Goal: Transaction & Acquisition: Subscribe to service/newsletter

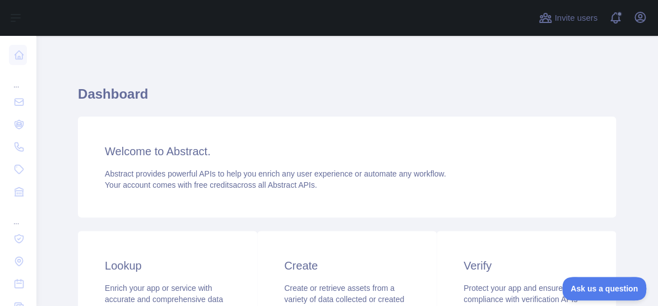
click at [595, 24] on div "Open user menu" at bounding box center [640, 18] width 18 height 20
click at [595, 17] on icon "button" at bounding box center [639, 17] width 13 height 13
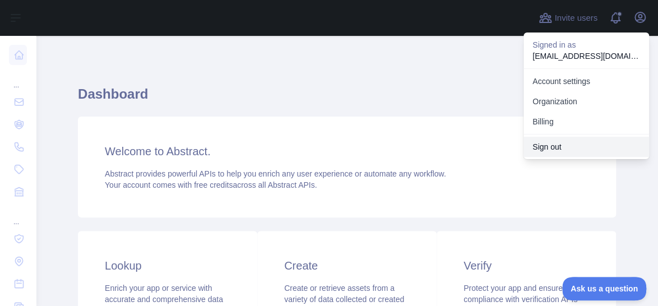
click at [569, 149] on button "Sign out" at bounding box center [587, 147] width 126 height 20
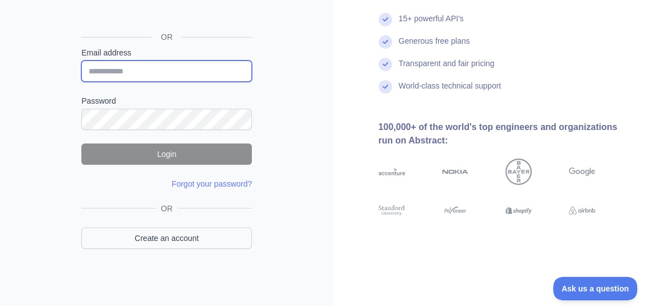
type input "**********"
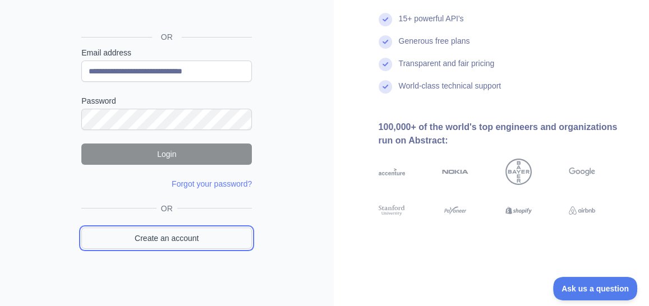
click at [193, 236] on link "Create an account" at bounding box center [166, 238] width 170 height 21
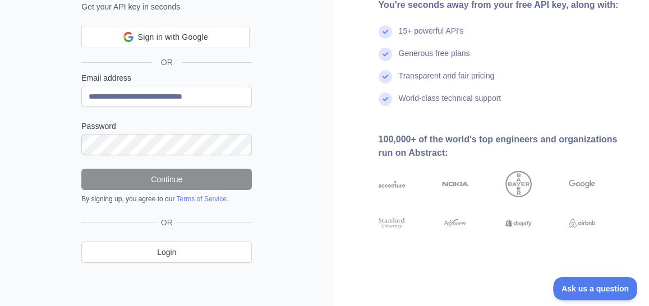
scroll to position [121, 0]
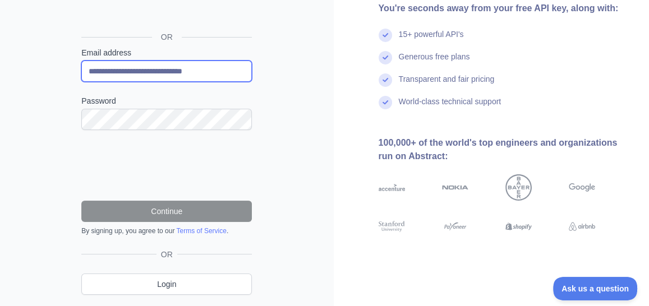
click at [178, 68] on input "**********" at bounding box center [166, 71] width 170 height 21
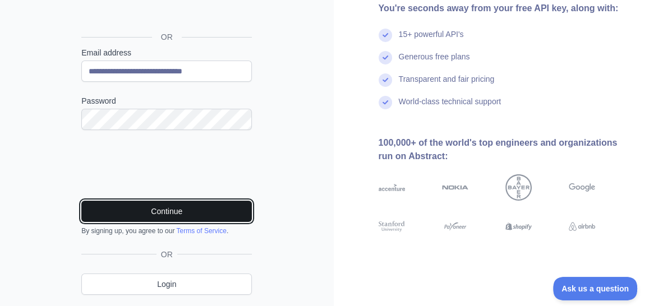
click at [196, 209] on button "Continue" at bounding box center [166, 211] width 170 height 21
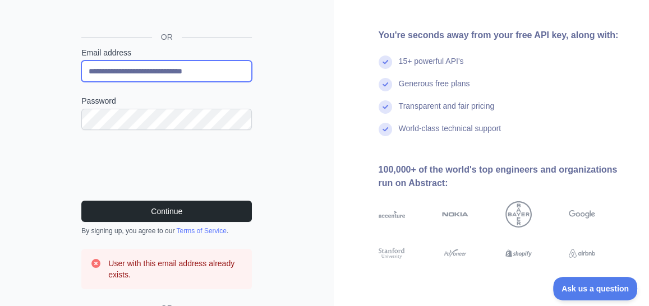
click at [184, 74] on input "**********" at bounding box center [166, 71] width 170 height 21
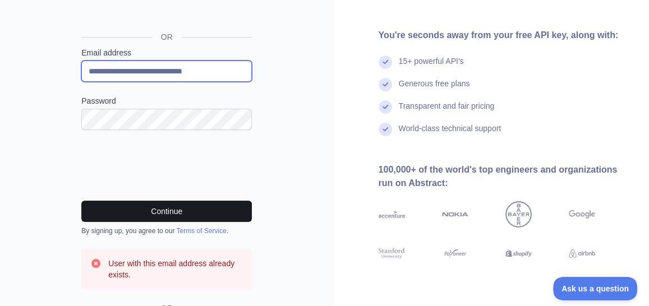
type input "**********"
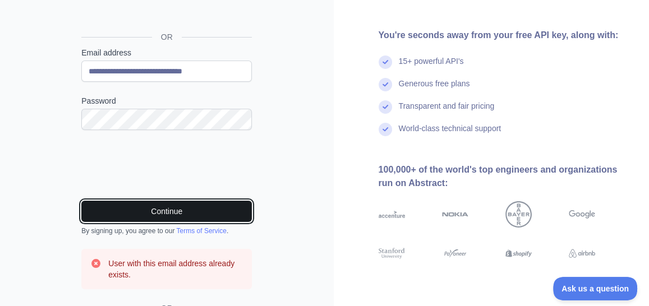
click at [184, 211] on button "Continue" at bounding box center [166, 211] width 170 height 21
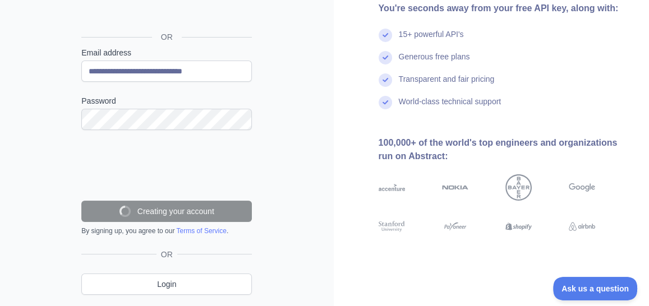
scroll to position [117, 0]
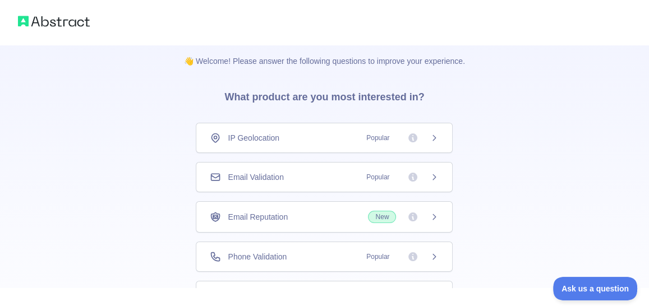
scroll to position [104, 0]
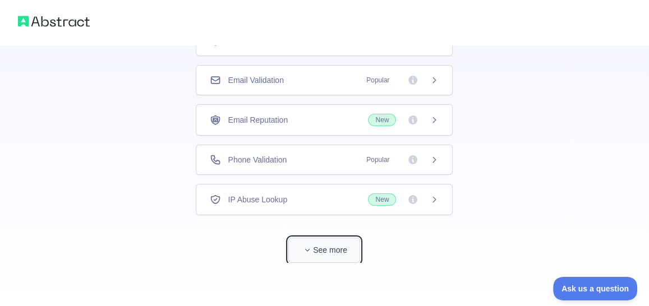
click at [317, 254] on button "See more" at bounding box center [324, 250] width 72 height 25
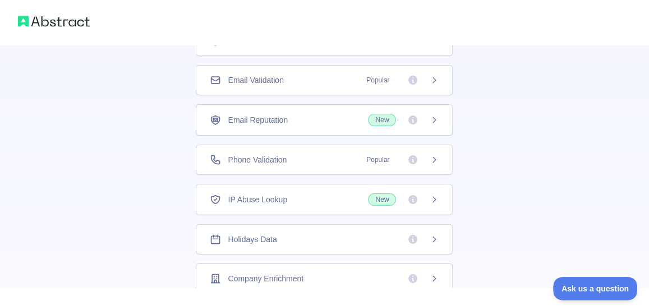
scroll to position [40, 0]
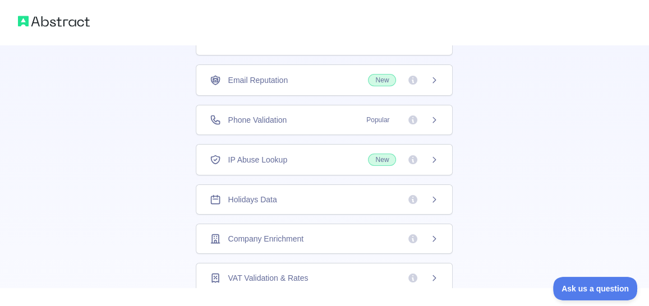
click at [284, 247] on div "Company Enrichment" at bounding box center [324, 239] width 257 height 30
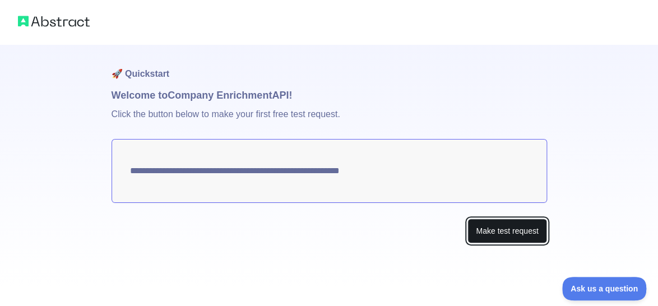
click at [501, 238] on button "Make test request" at bounding box center [506, 231] width 79 height 25
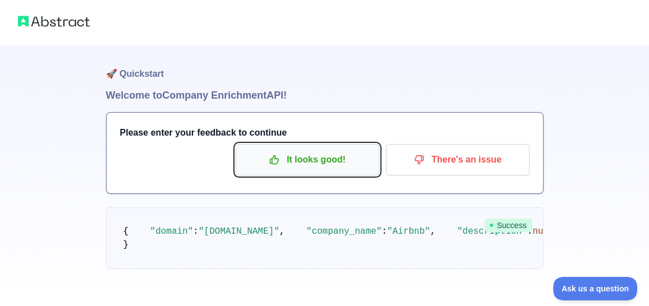
click at [320, 158] on p "It looks good!" at bounding box center [307, 159] width 127 height 19
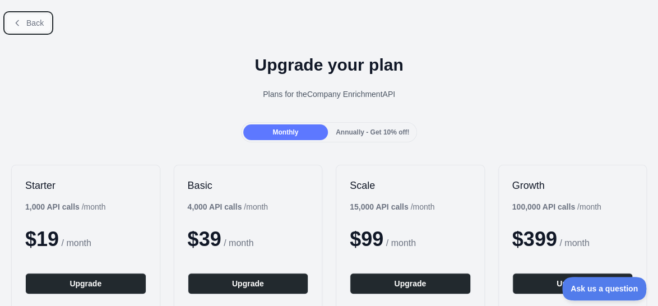
click at [22, 21] on button "Back" at bounding box center [28, 22] width 45 height 19
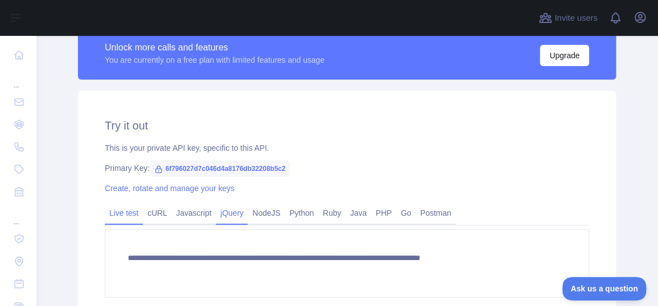
scroll to position [336, 0]
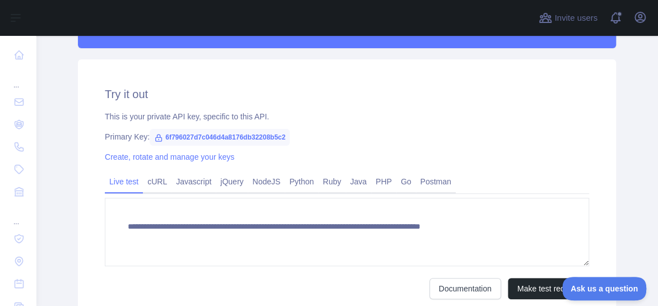
click at [240, 137] on span "6f796027d7c046d4a8176db32208b5c2" at bounding box center [220, 137] width 140 height 17
copy span "6f796027d7c046d4a8176db32208b5c2"
click at [637, 17] on icon "button" at bounding box center [639, 17] width 13 height 13
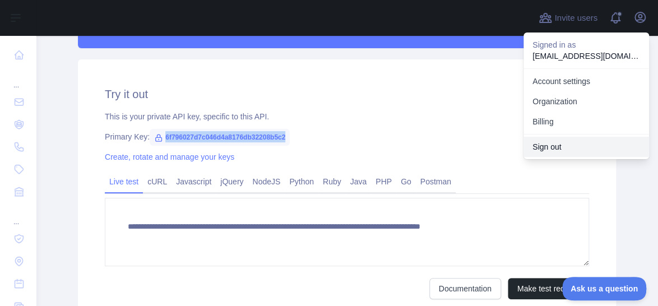
click at [549, 149] on button "Sign out" at bounding box center [587, 147] width 126 height 20
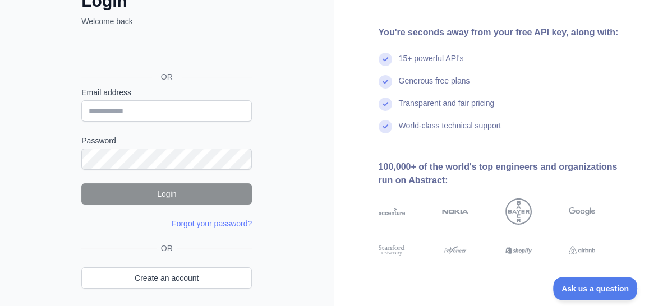
scroll to position [121, 0]
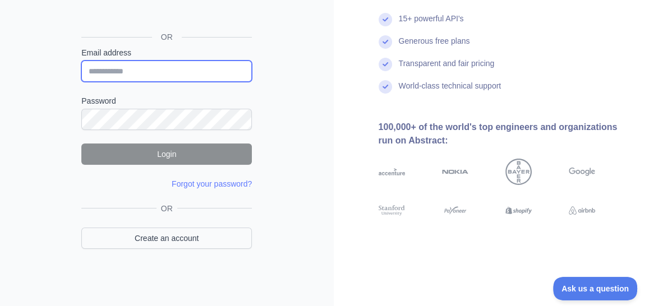
type input "**********"
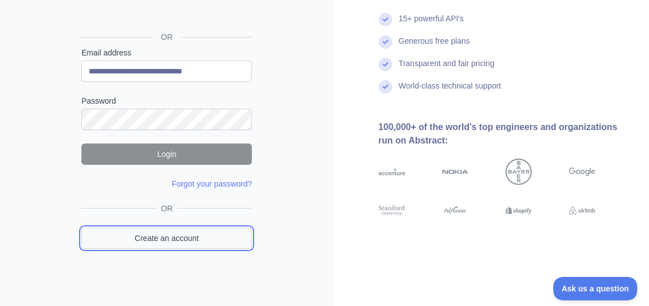
click at [178, 236] on link "Create an account" at bounding box center [166, 238] width 170 height 21
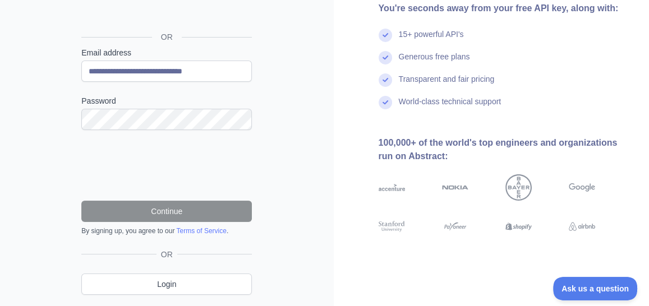
click at [127, 58] on div "**********" at bounding box center [166, 64] width 170 height 35
click at [184, 71] on input "**********" at bounding box center [166, 71] width 170 height 21
type input "**********"
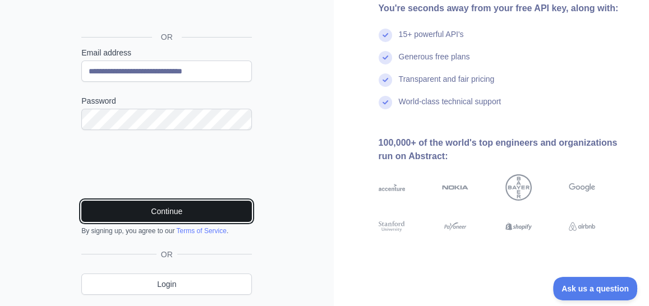
click at [130, 205] on button "Continue" at bounding box center [166, 211] width 170 height 21
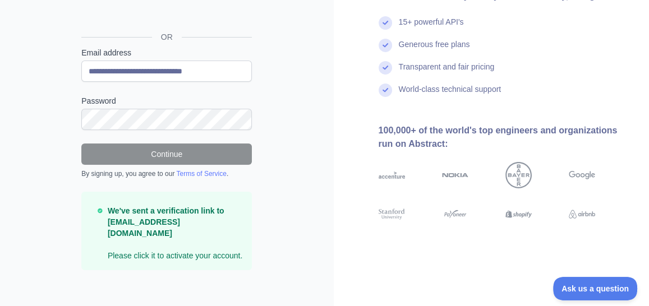
scroll to position [117, 0]
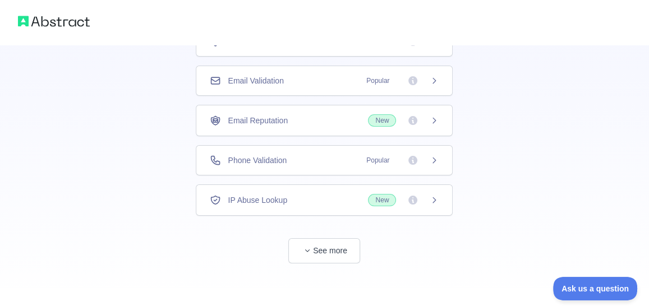
scroll to position [104, 0]
click at [317, 246] on button "See more" at bounding box center [324, 250] width 72 height 25
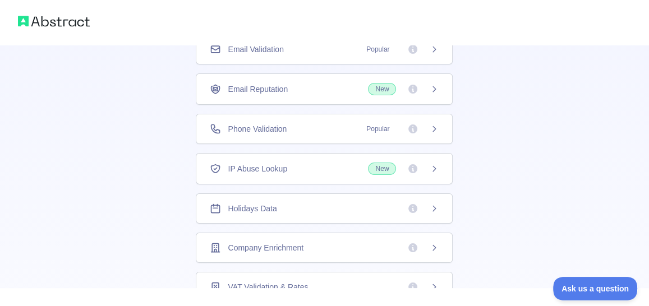
scroll to position [40, 0]
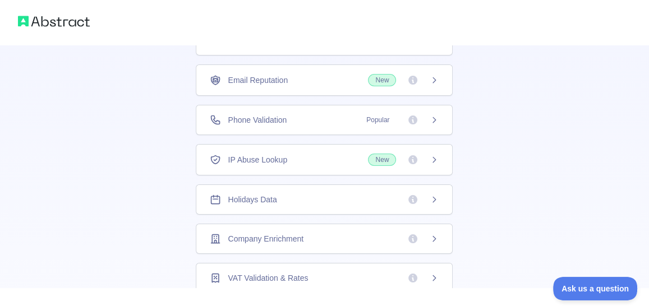
click at [274, 240] on span "Company Enrichment" at bounding box center [266, 238] width 76 height 11
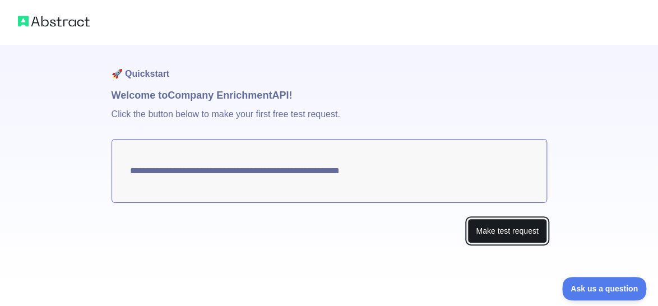
click at [505, 230] on button "Make test request" at bounding box center [506, 231] width 79 height 25
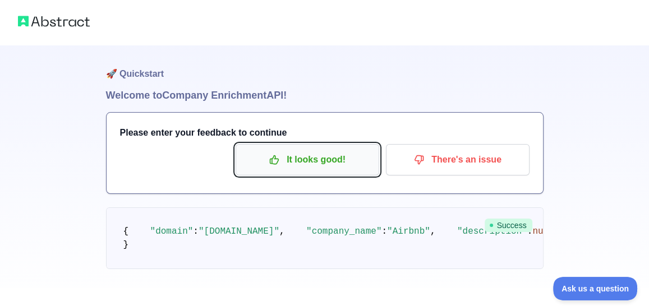
click at [297, 153] on p "It looks good!" at bounding box center [307, 159] width 127 height 19
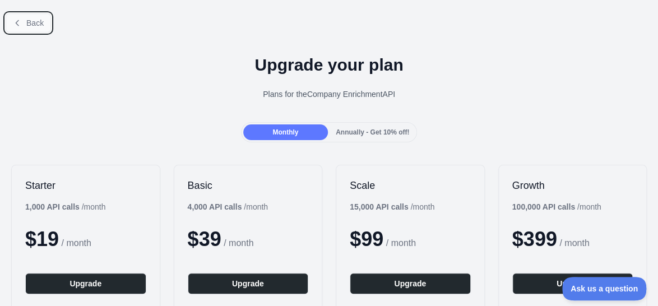
click at [36, 28] on button "Back" at bounding box center [28, 22] width 45 height 19
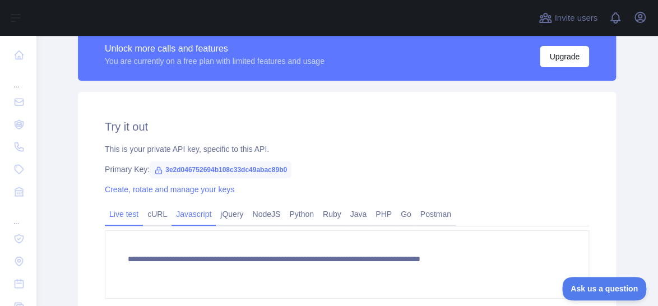
scroll to position [336, 0]
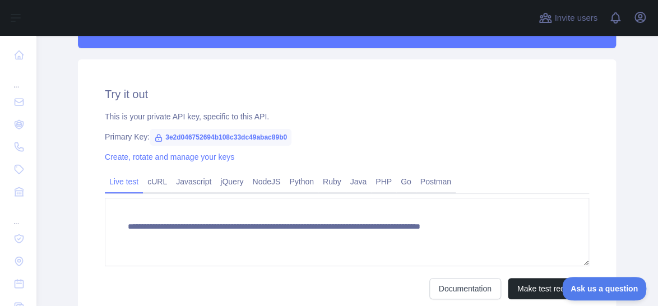
click at [226, 137] on span "3e2d046752694b108c33dc49abac89b0" at bounding box center [221, 137] width 142 height 17
copy span "3e2d046752694b108c33dc49abac89b0"
click at [640, 18] on icon "button" at bounding box center [640, 17] width 10 height 10
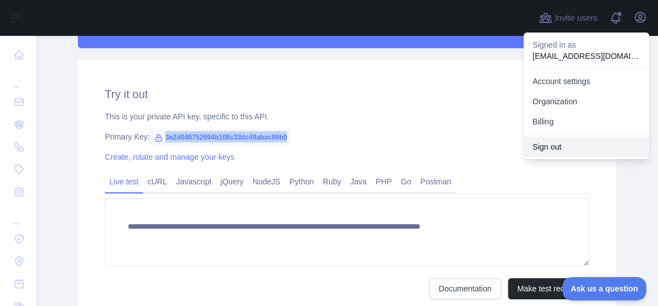
click at [551, 146] on button "Sign out" at bounding box center [587, 147] width 126 height 20
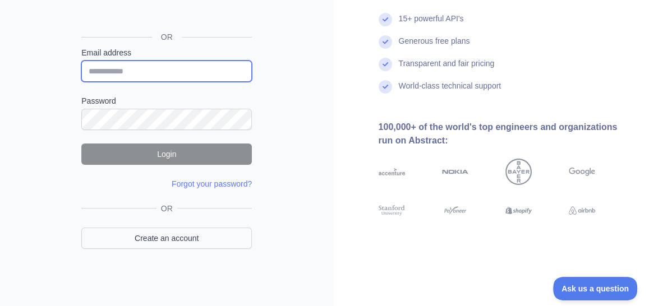
type input "**********"
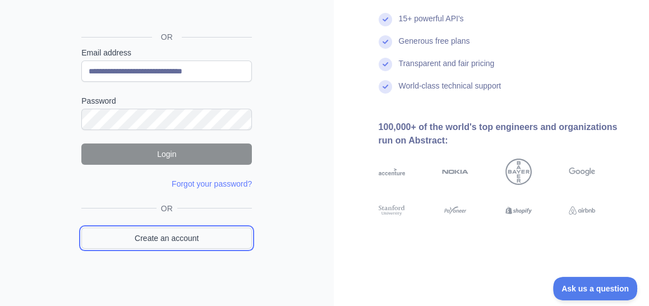
click at [159, 246] on link "Create an account" at bounding box center [166, 238] width 170 height 21
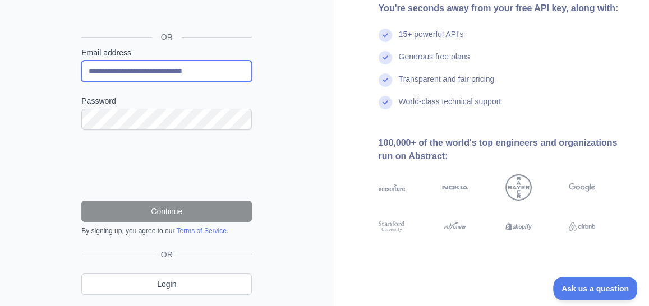
click at [148, 63] on input "**********" at bounding box center [166, 71] width 170 height 21
click at [180, 71] on input "**********" at bounding box center [166, 71] width 170 height 21
type input "**********"
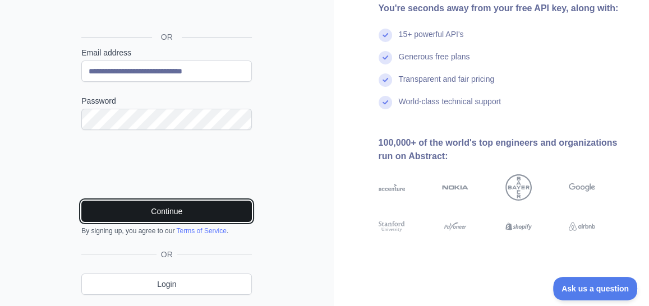
click at [146, 207] on button "Continue" at bounding box center [166, 211] width 170 height 21
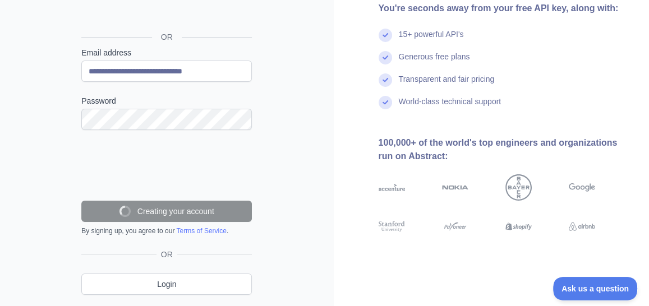
scroll to position [117, 0]
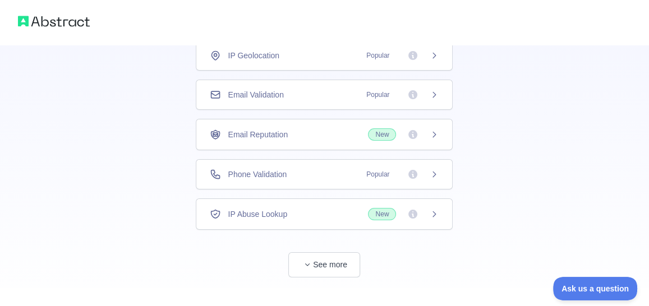
scroll to position [104, 0]
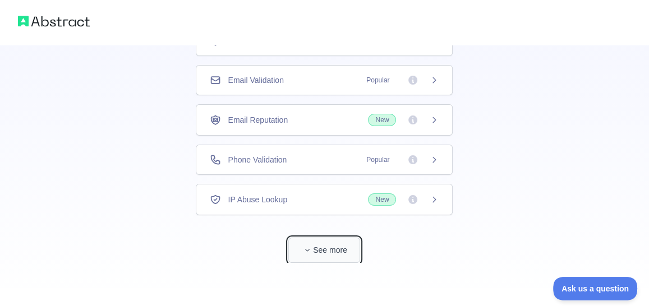
click at [312, 244] on span "button" at bounding box center [307, 249] width 11 height 11
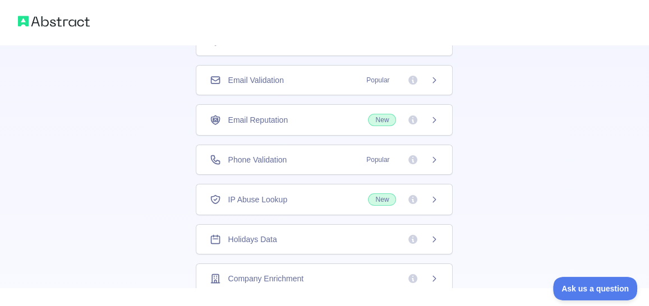
click at [285, 273] on span "Company Enrichment" at bounding box center [266, 278] width 76 height 11
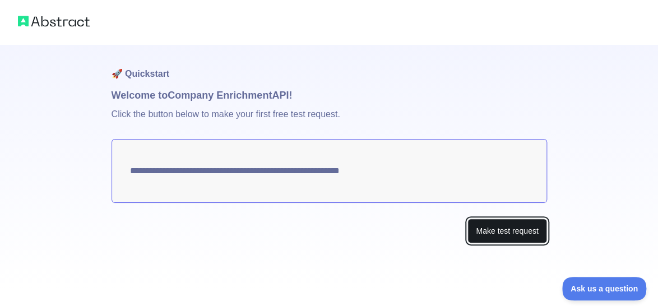
click at [500, 236] on button "Make test request" at bounding box center [506, 231] width 79 height 25
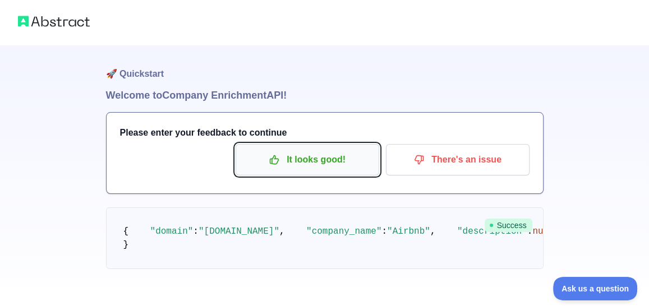
click at [253, 149] on button "It looks good!" at bounding box center [306, 159] width 143 height 31
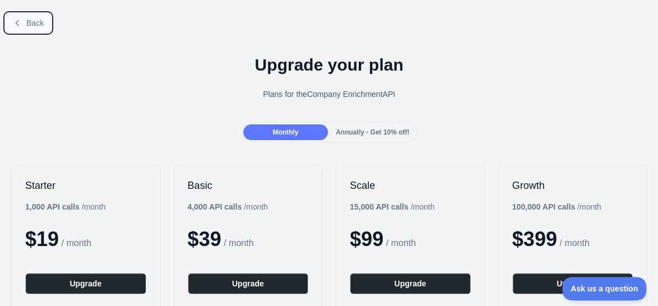
click at [38, 27] on span "Back" at bounding box center [34, 22] width 17 height 9
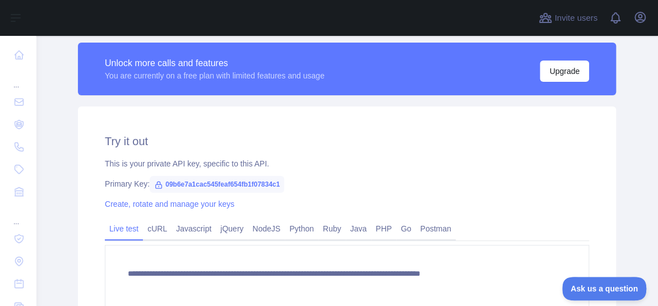
scroll to position [392, 0]
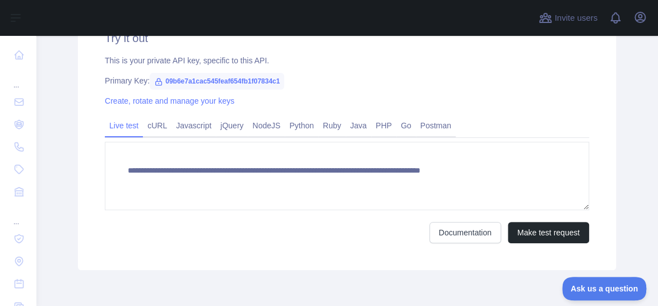
click at [251, 81] on span "09b6e7a1cac545feaf654fb1f07834c1" at bounding box center [217, 81] width 135 height 17
copy span "09b6e7a1cac545feaf654fb1f07834c1"
click at [648, 15] on button "Open user menu" at bounding box center [640, 17] width 18 height 18
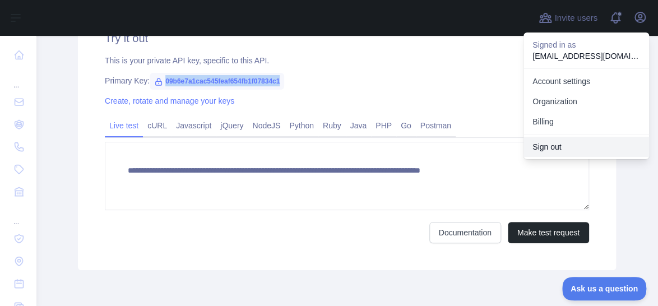
click at [571, 152] on button "Sign out" at bounding box center [587, 147] width 126 height 20
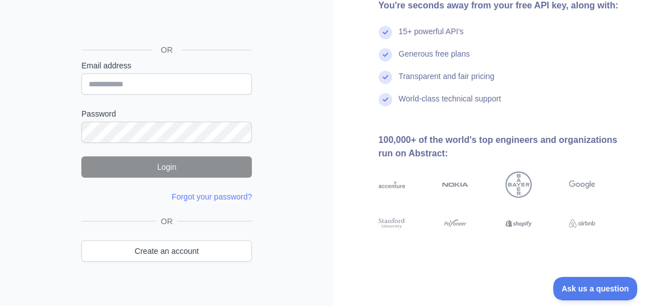
scroll to position [112, 0]
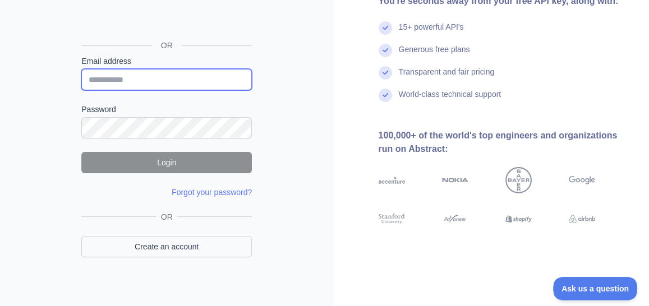
type input "**********"
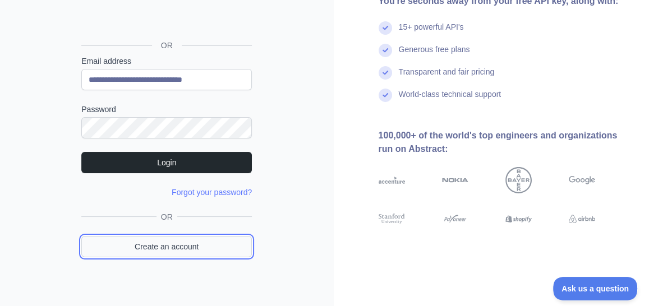
click at [162, 247] on link "Create an account" at bounding box center [166, 246] width 170 height 21
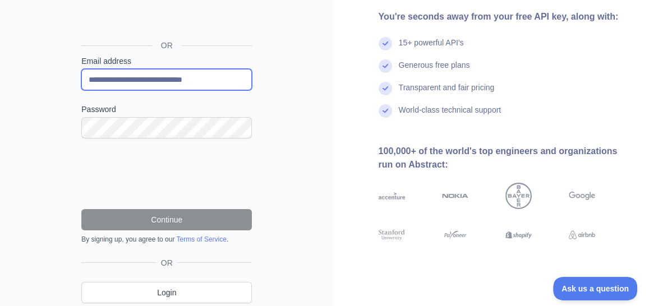
click at [178, 77] on input "**********" at bounding box center [166, 79] width 170 height 21
type input "**********"
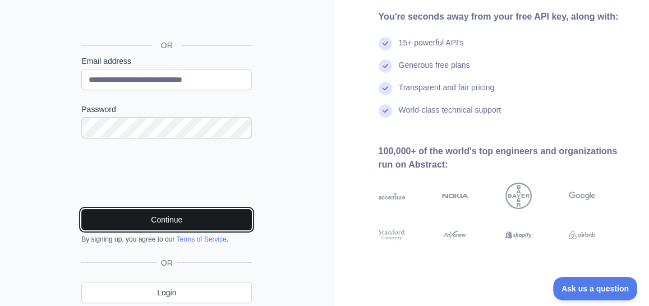
click at [157, 221] on button "Continue" at bounding box center [166, 219] width 170 height 21
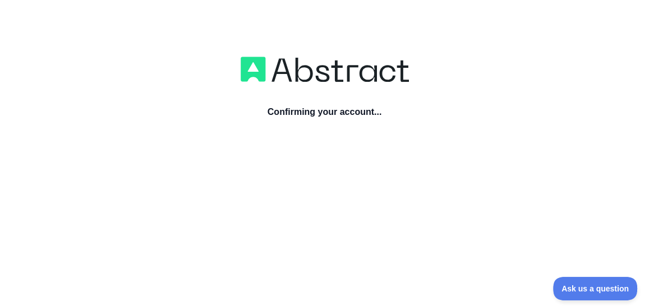
scroll to position [29, 0]
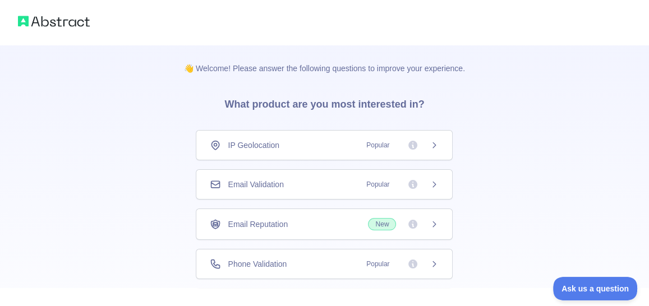
scroll to position [104, 0]
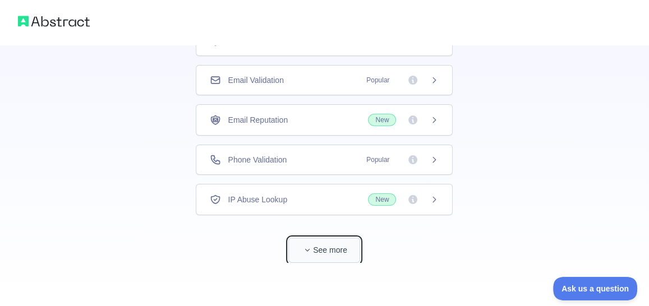
click at [319, 251] on button "See more" at bounding box center [324, 250] width 72 height 25
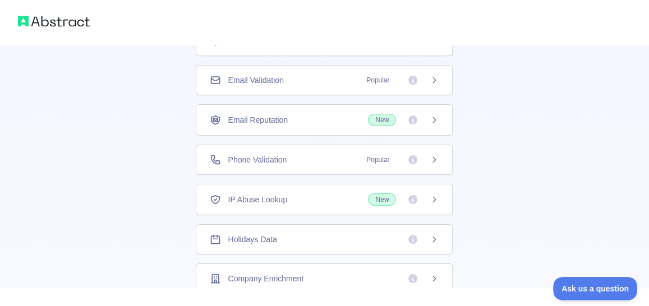
scroll to position [40, 0]
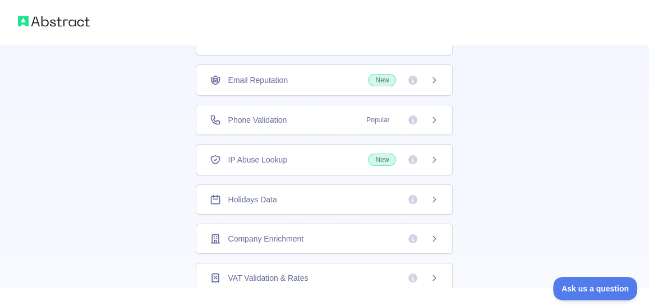
click at [269, 237] on span "Company Enrichment" at bounding box center [266, 238] width 76 height 11
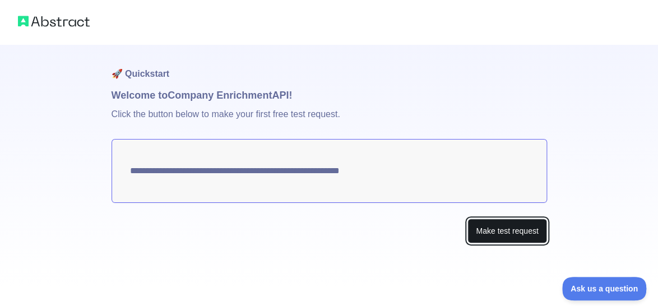
click at [487, 223] on button "Make test request" at bounding box center [506, 231] width 79 height 25
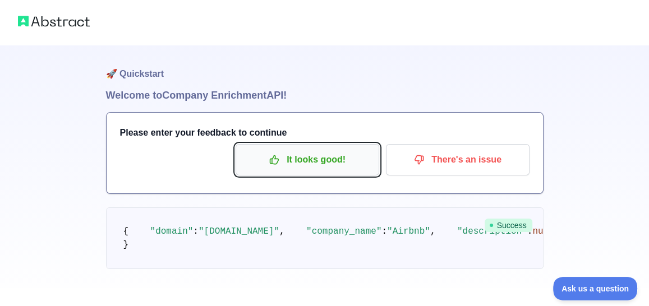
click at [304, 164] on p "It looks good!" at bounding box center [307, 159] width 127 height 19
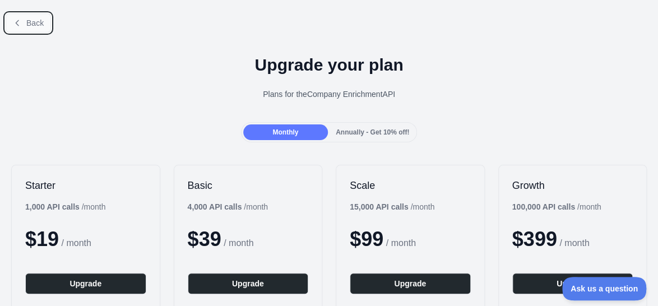
click at [44, 25] on button "Back" at bounding box center [28, 22] width 45 height 19
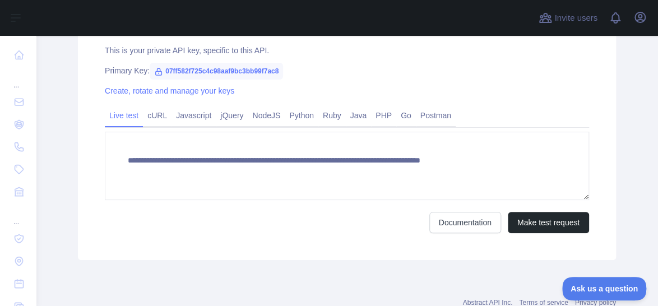
scroll to position [383, 0]
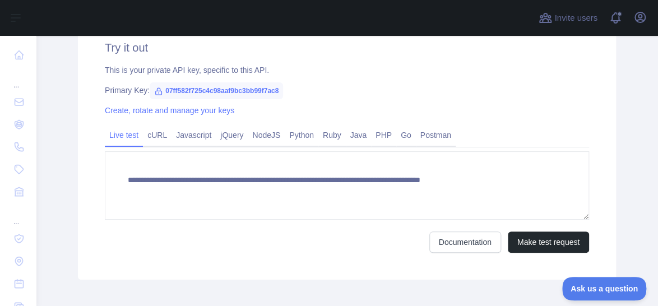
click at [240, 91] on span "07ff582f725c4c98aaf9bc3bb99f7ac8" at bounding box center [216, 90] width 133 height 17
copy span "07ff582f725c4c98aaf9bc3bb99f7ac8"
click at [632, 25] on div "Open user menu" at bounding box center [640, 18] width 18 height 20
click at [638, 21] on icon "button" at bounding box center [639, 17] width 13 height 13
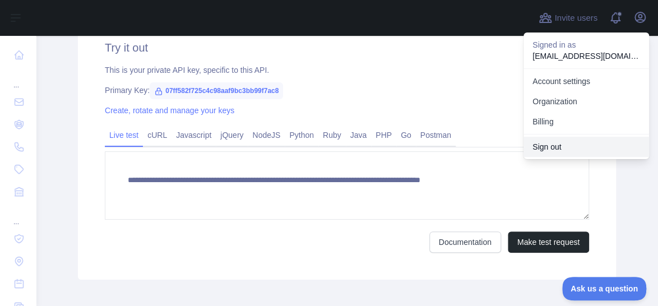
click at [555, 155] on button "Sign out" at bounding box center [587, 147] width 126 height 20
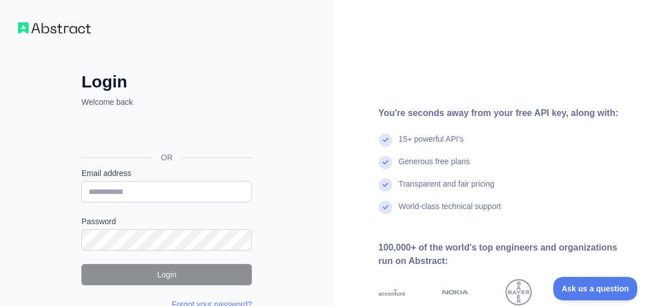
scroll to position [121, 0]
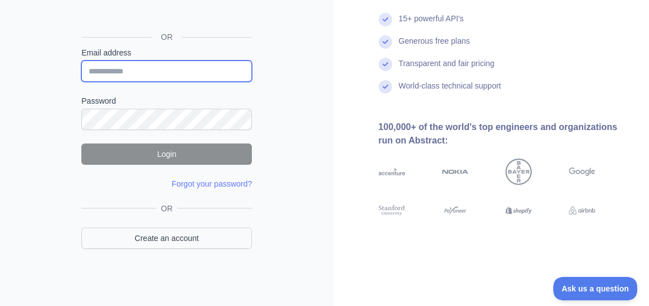
type input "**********"
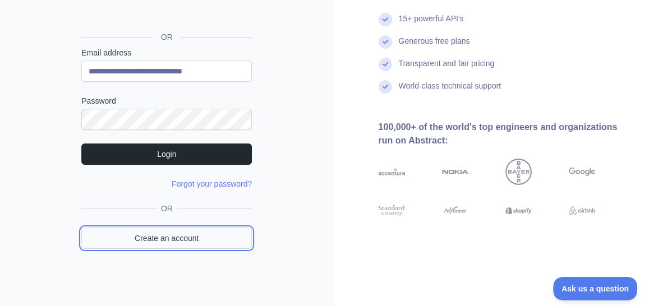
click at [199, 240] on link "Create an account" at bounding box center [166, 238] width 170 height 21
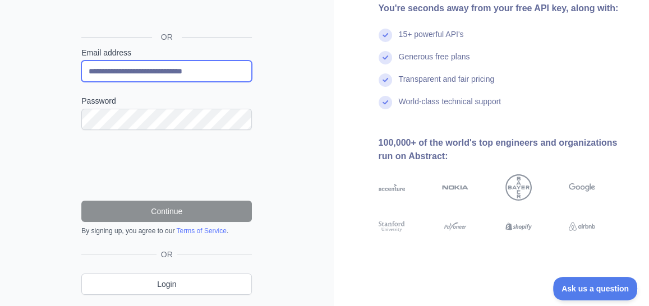
click at [179, 69] on input "**********" at bounding box center [166, 71] width 170 height 21
type input "**********"
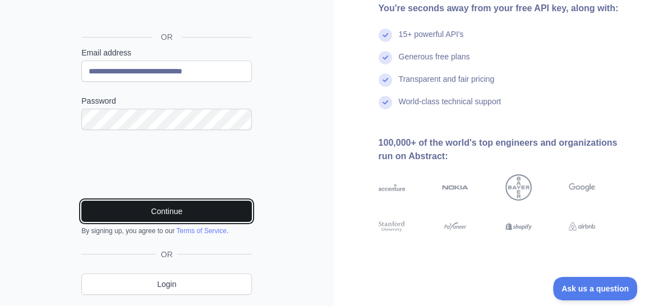
click at [194, 209] on button "Continue" at bounding box center [166, 211] width 170 height 21
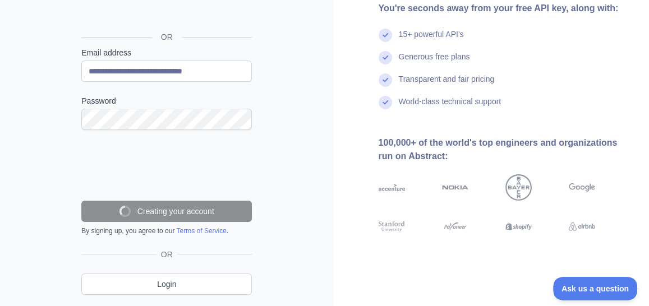
scroll to position [117, 0]
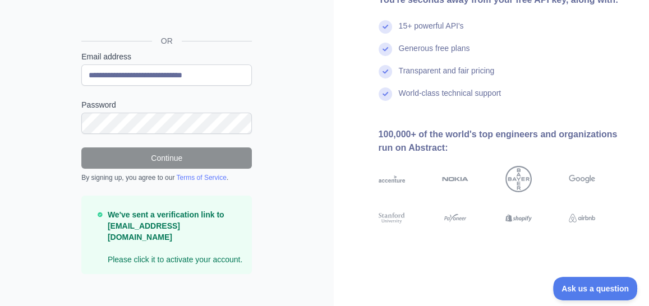
click at [314, 126] on div "**********" at bounding box center [167, 101] width 334 height 436
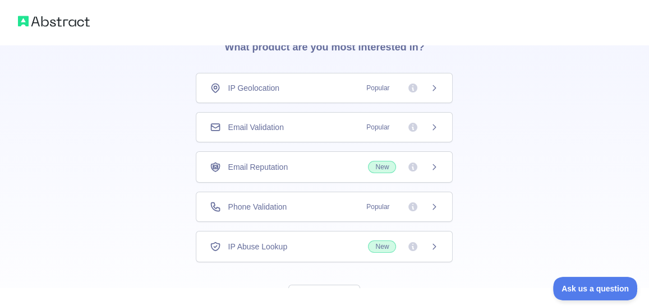
scroll to position [104, 0]
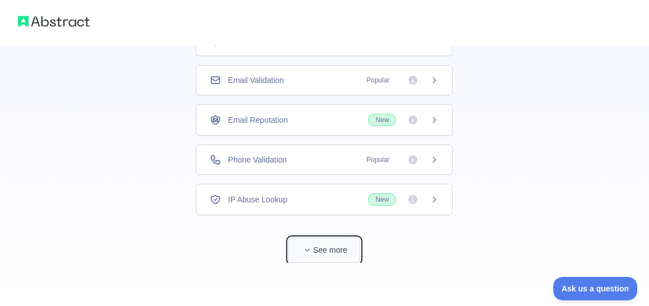
click at [321, 249] on button "See more" at bounding box center [324, 250] width 72 height 25
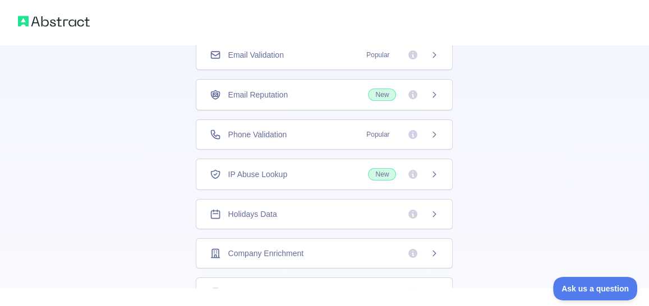
scroll to position [40, 0]
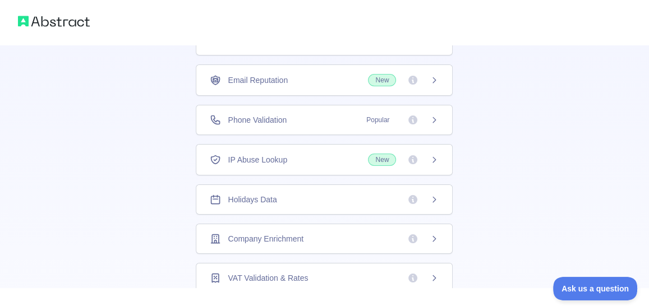
click at [265, 242] on div "Company Enrichment" at bounding box center [324, 239] width 257 height 30
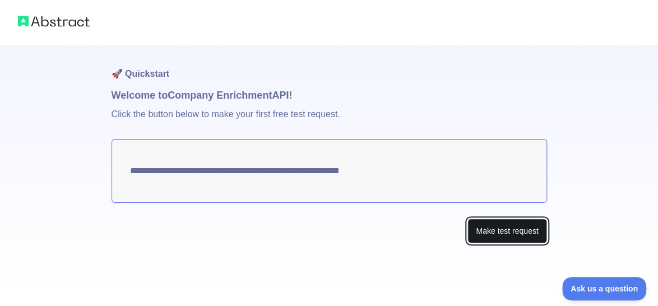
click at [469, 230] on button "Make test request" at bounding box center [506, 231] width 79 height 25
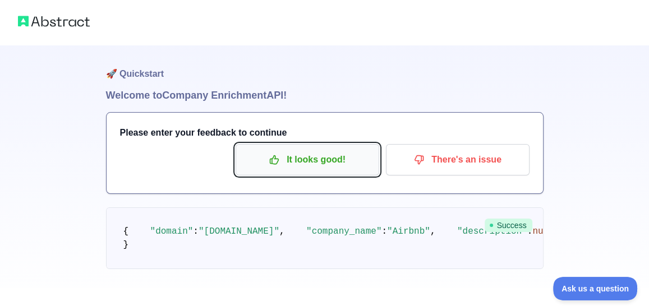
click at [345, 154] on p "It looks good!" at bounding box center [307, 159] width 127 height 19
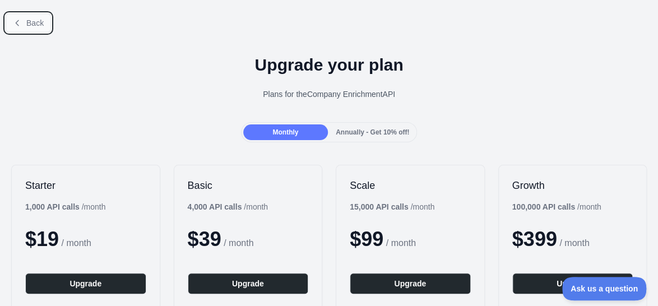
click at [27, 18] on span "Back" at bounding box center [34, 22] width 17 height 9
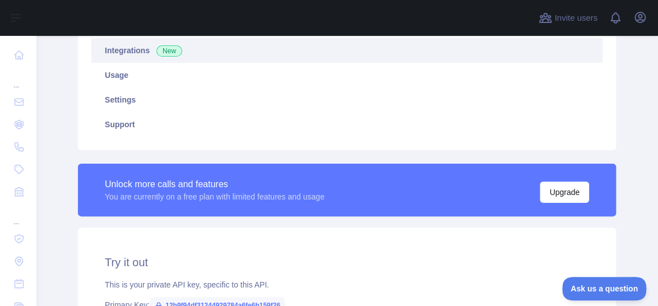
scroll to position [224, 0]
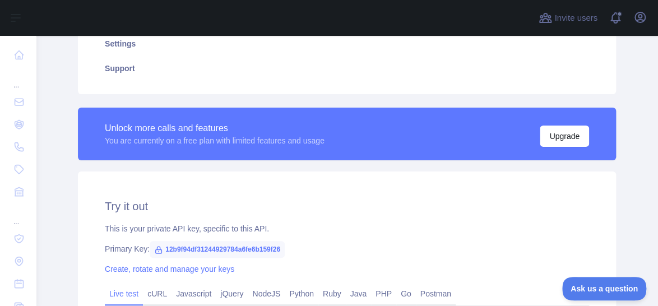
click at [262, 246] on span "12b9f94df31244929784a6fe6b159f26" at bounding box center [217, 249] width 135 height 17
copy span "12b9f94df31244929784a6fe6b159f26"
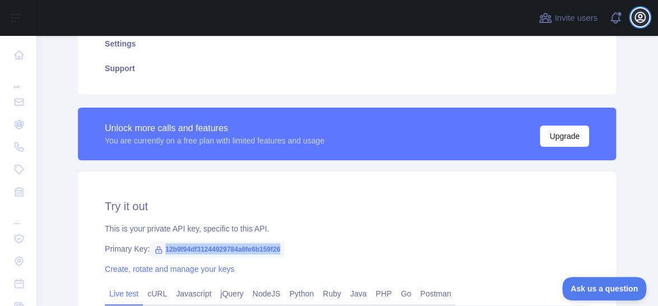
click at [640, 23] on icon "button" at bounding box center [639, 17] width 13 height 13
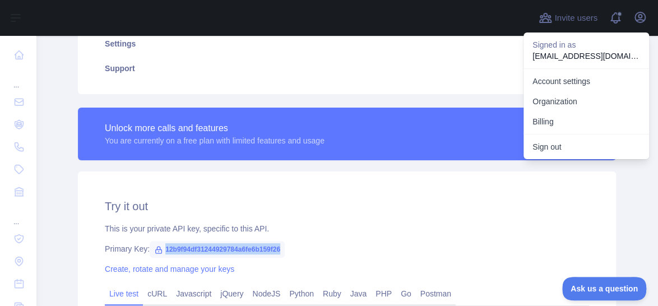
click at [549, 144] on button "Sign out" at bounding box center [587, 147] width 126 height 20
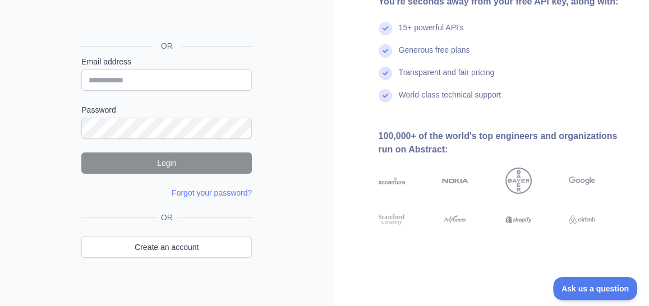
scroll to position [112, 0]
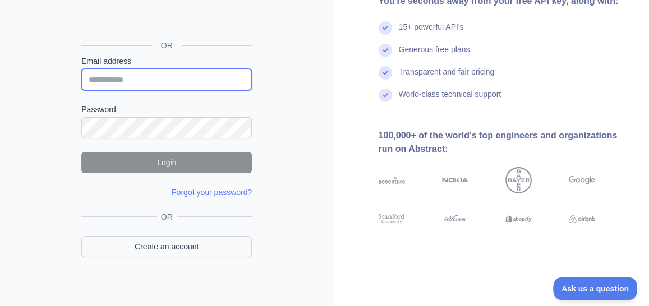
type input "**********"
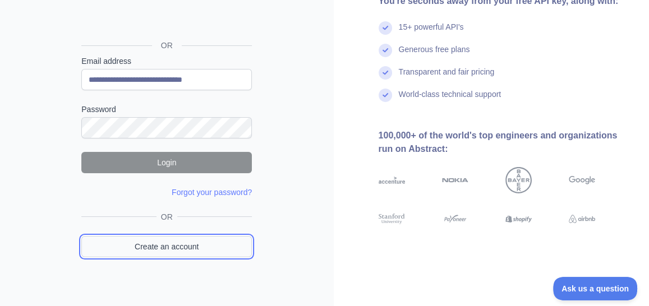
click at [191, 241] on link "Create an account" at bounding box center [166, 246] width 170 height 21
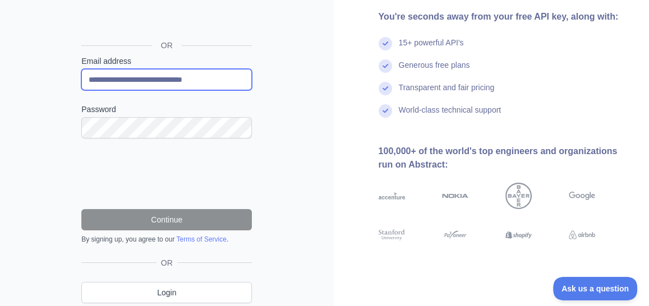
click at [145, 81] on input "**********" at bounding box center [166, 79] width 170 height 21
click at [184, 79] on input "**********" at bounding box center [166, 79] width 170 height 21
type input "**********"
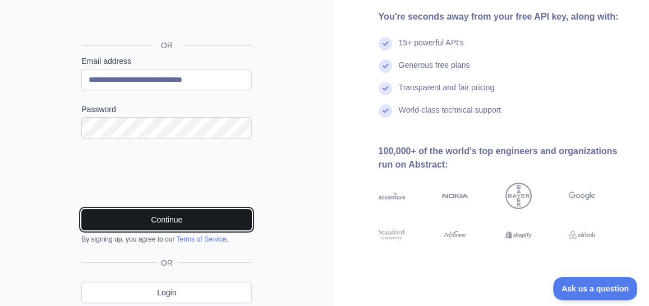
click at [146, 221] on button "Continue" at bounding box center [166, 219] width 170 height 21
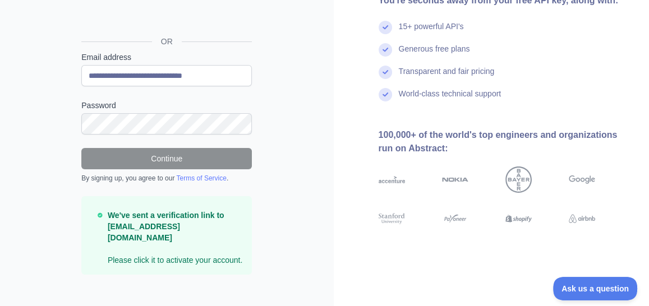
scroll to position [117, 0]
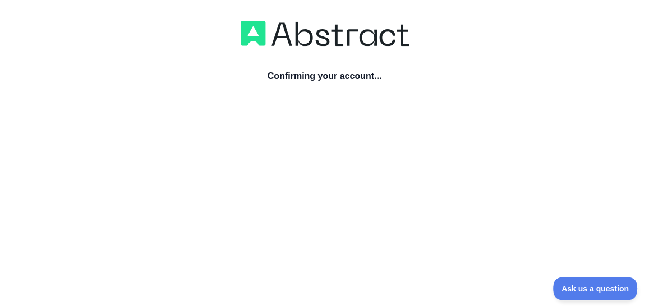
scroll to position [56, 0]
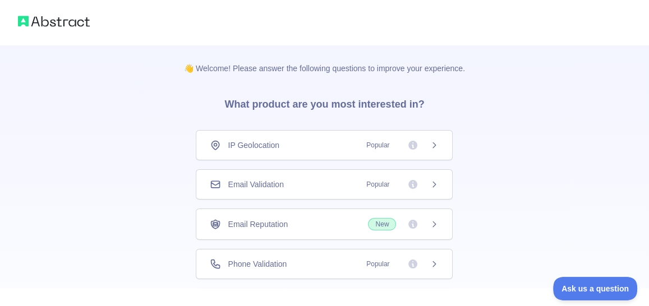
scroll to position [104, 0]
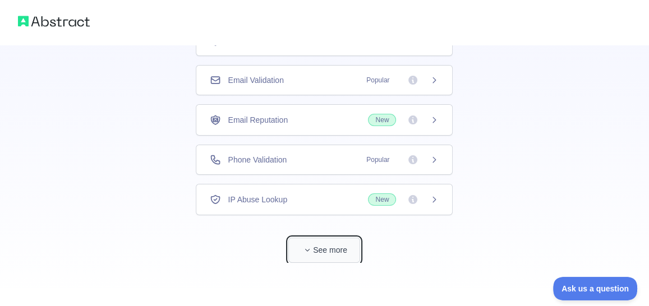
click at [317, 253] on button "See more" at bounding box center [324, 250] width 72 height 25
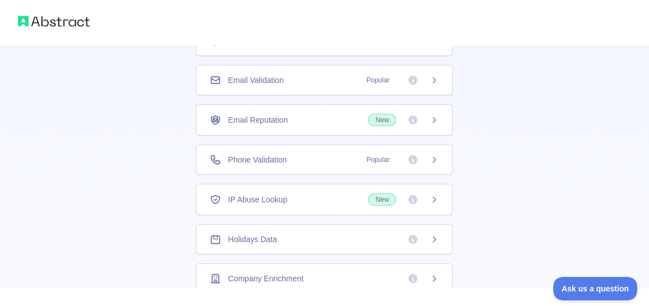
scroll to position [40, 0]
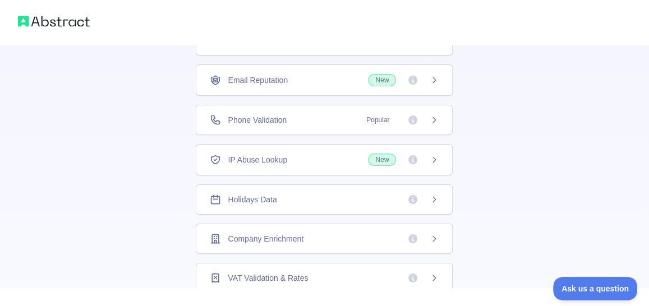
click at [274, 238] on span "Company Enrichment" at bounding box center [266, 238] width 76 height 11
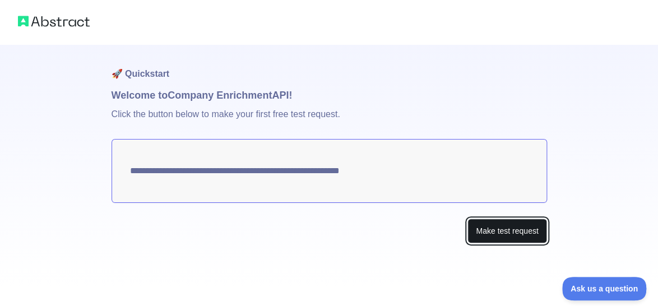
click at [511, 229] on button "Make test request" at bounding box center [506, 231] width 79 height 25
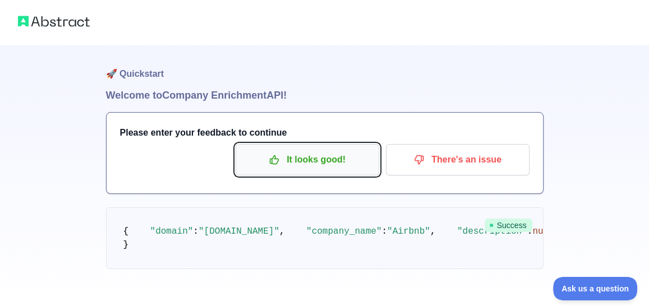
click at [299, 156] on p "It looks good!" at bounding box center [307, 159] width 127 height 19
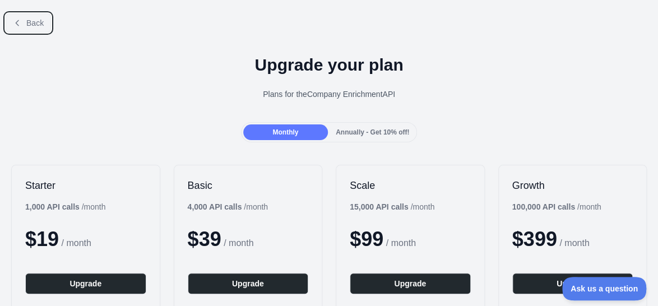
click at [28, 28] on button "Back" at bounding box center [28, 22] width 45 height 19
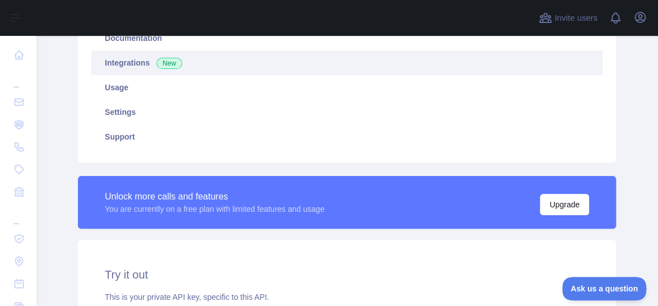
scroll to position [280, 0]
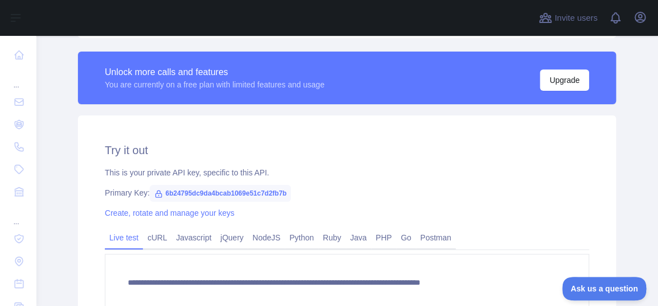
click span "6b24795dc9da4bcab1069e51c7d2fb7b"
copy span "6b24795dc9da4bcab1069e51c7d2fb7b"
